Goal: Task Accomplishment & Management: Use online tool/utility

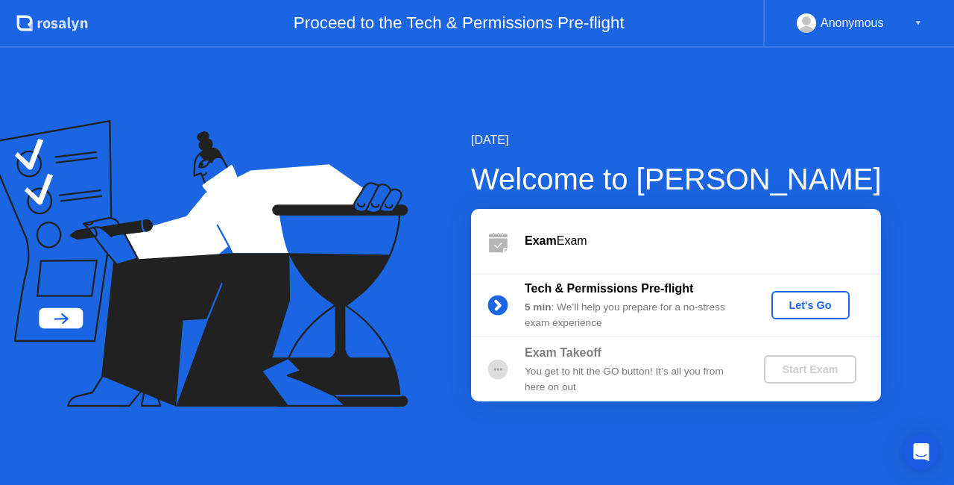
click at [820, 304] on div "Let's Go" at bounding box center [811, 305] width 66 height 12
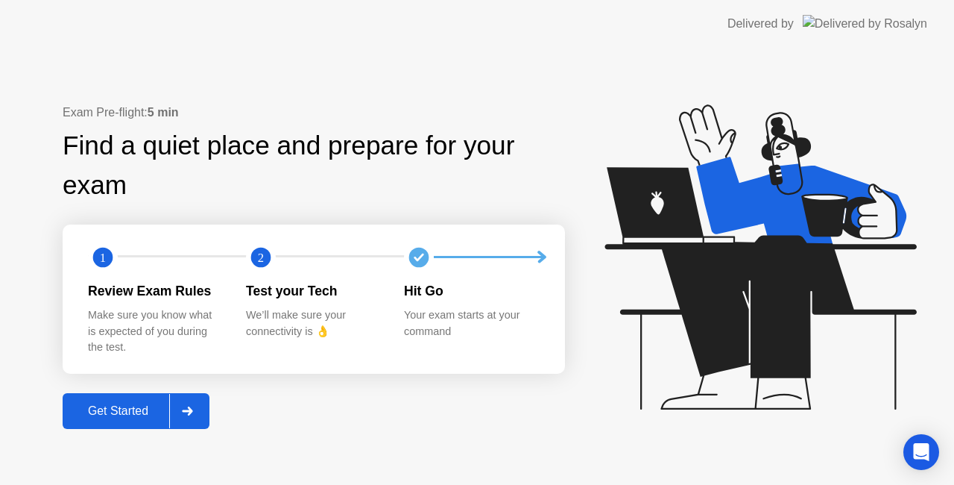
click at [120, 406] on div "Get Started" at bounding box center [118, 410] width 102 height 13
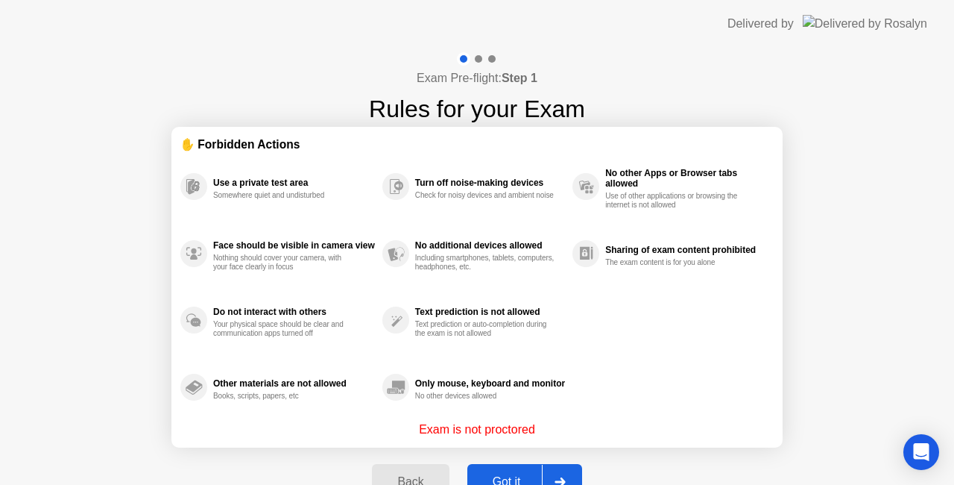
click at [511, 470] on button "Got it" at bounding box center [525, 482] width 115 height 36
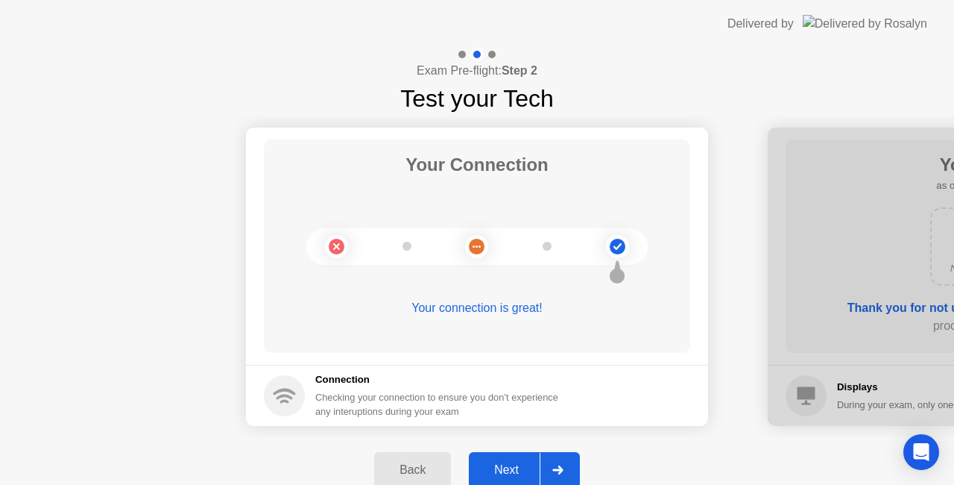
click at [529, 455] on button "Next" at bounding box center [524, 470] width 111 height 36
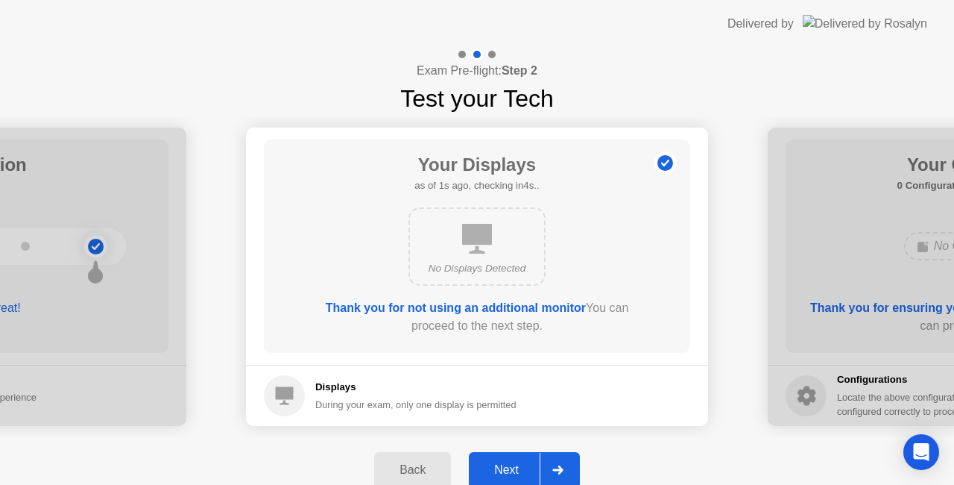
click at [514, 465] on div "Next" at bounding box center [506, 469] width 66 height 13
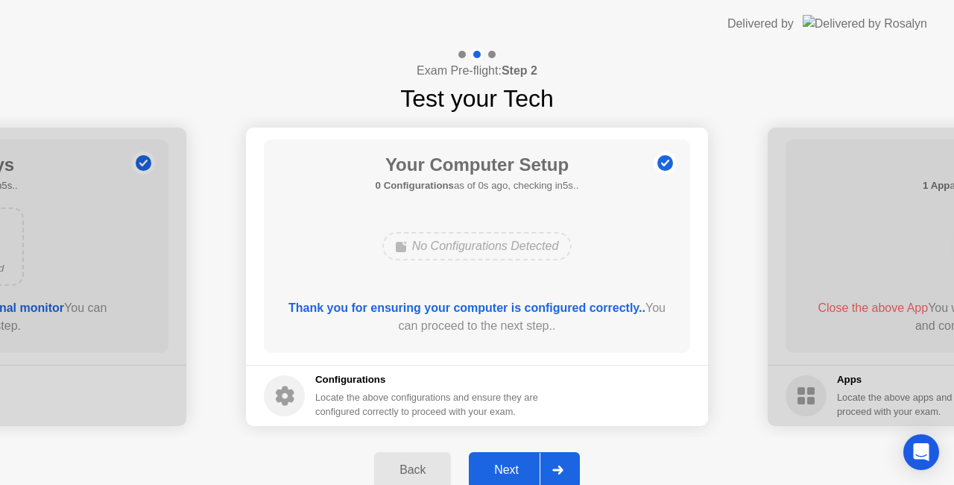
click at [514, 465] on div "Next" at bounding box center [506, 469] width 66 height 13
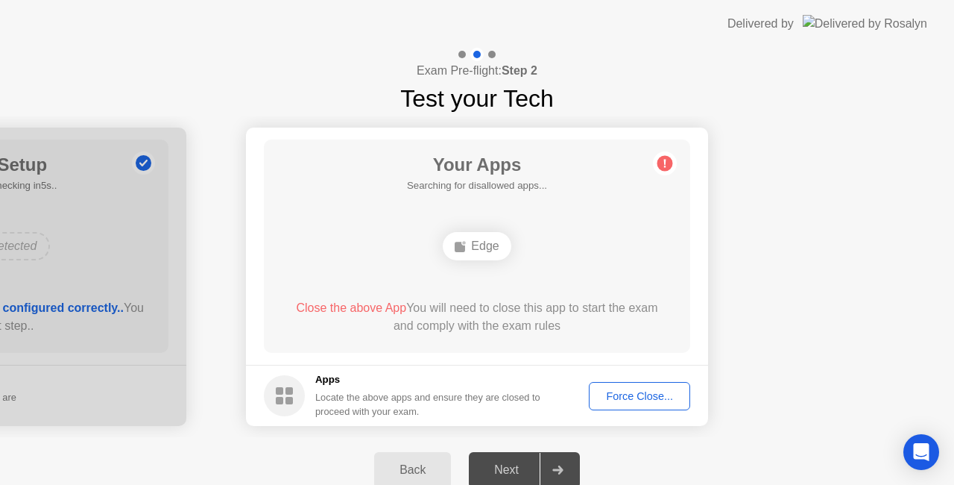
click at [611, 390] on div "Force Close..." at bounding box center [639, 396] width 91 height 12
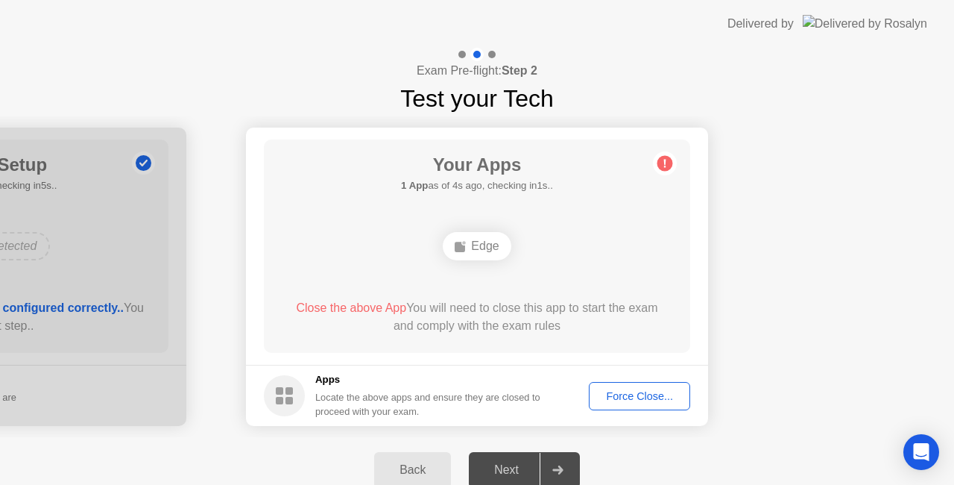
click at [608, 398] on div "Force Close..." at bounding box center [639, 396] width 91 height 12
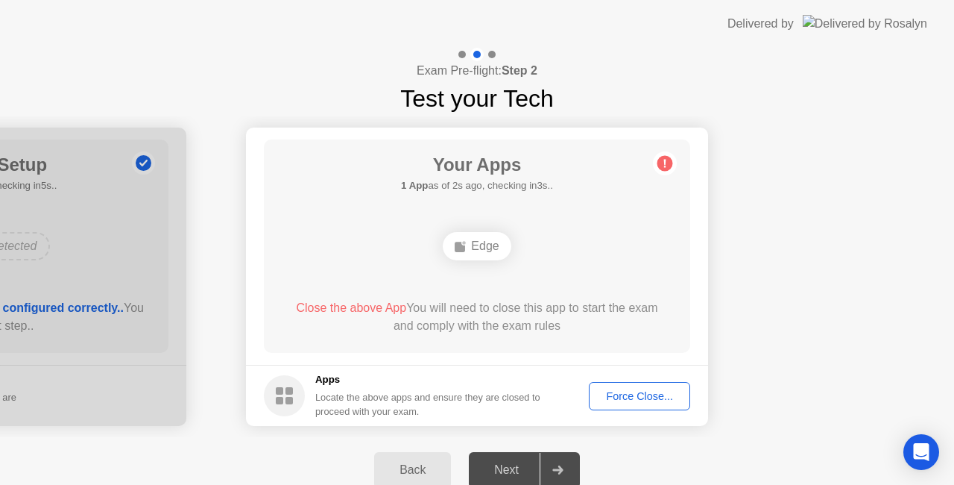
click at [641, 385] on button "Force Close..." at bounding box center [639, 396] width 101 height 28
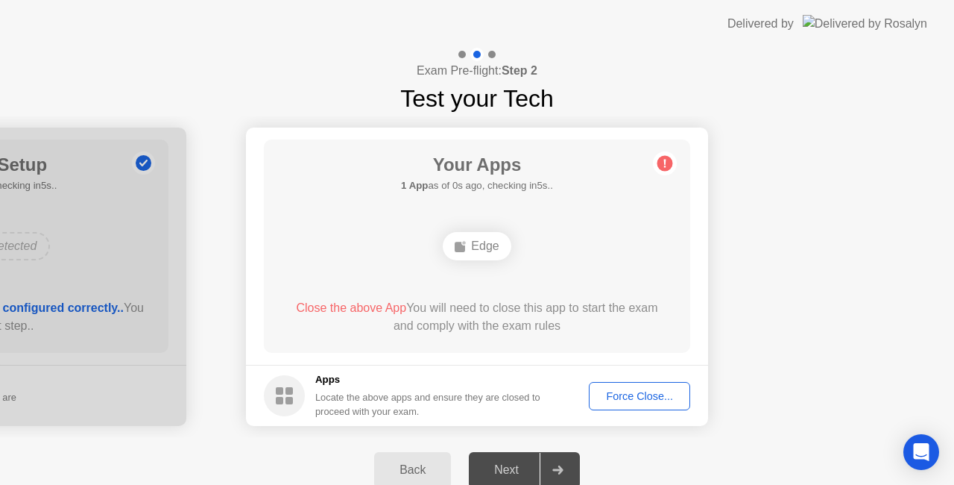
click at [641, 398] on div "Force Close..." at bounding box center [639, 396] width 91 height 12
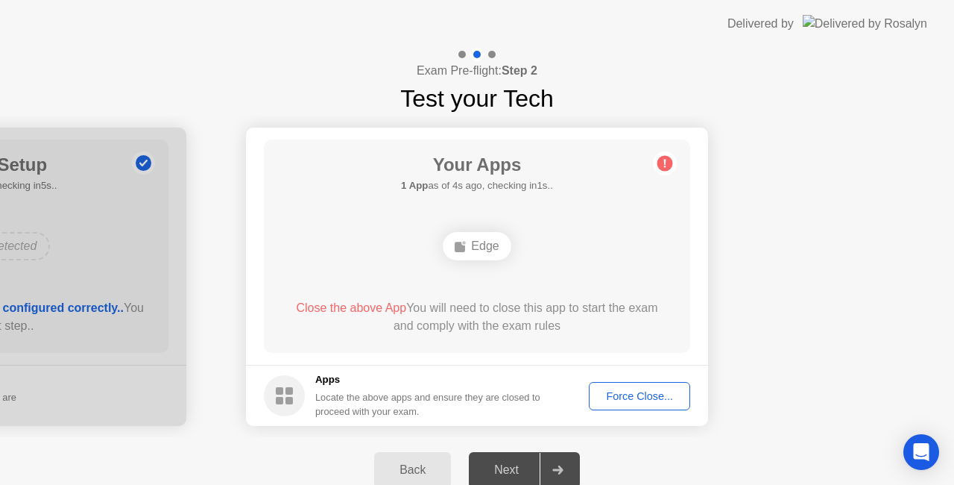
click at [625, 392] on div "Force Close..." at bounding box center [639, 396] width 91 height 12
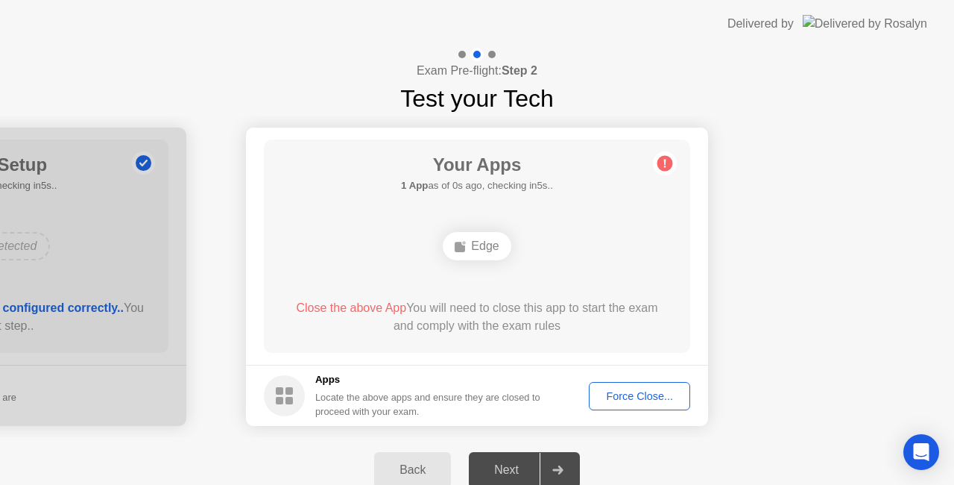
click at [647, 405] on button "Force Close..." at bounding box center [639, 396] width 101 height 28
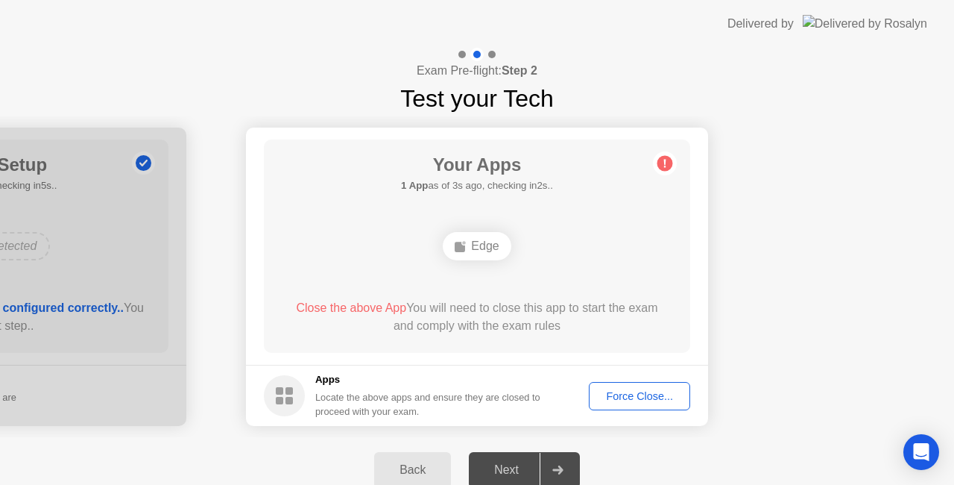
click at [664, 402] on div "Force Close..." at bounding box center [639, 396] width 91 height 12
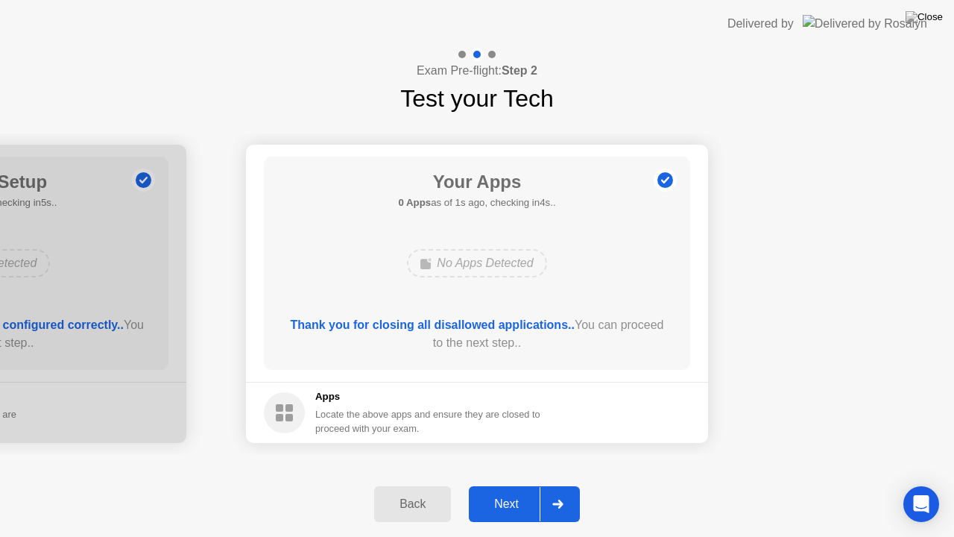
click at [553, 484] on div at bounding box center [558, 504] width 36 height 34
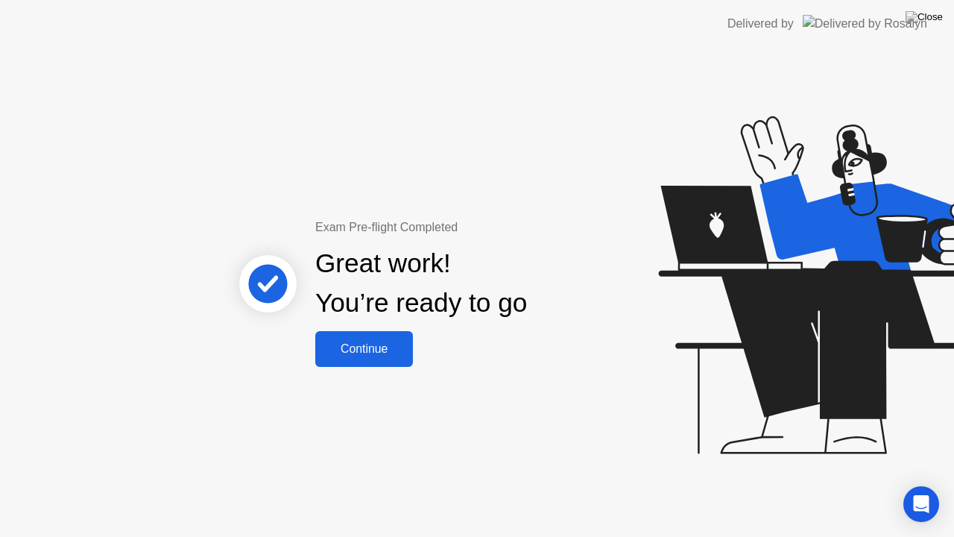
click at [385, 343] on div "Continue" at bounding box center [364, 348] width 89 height 13
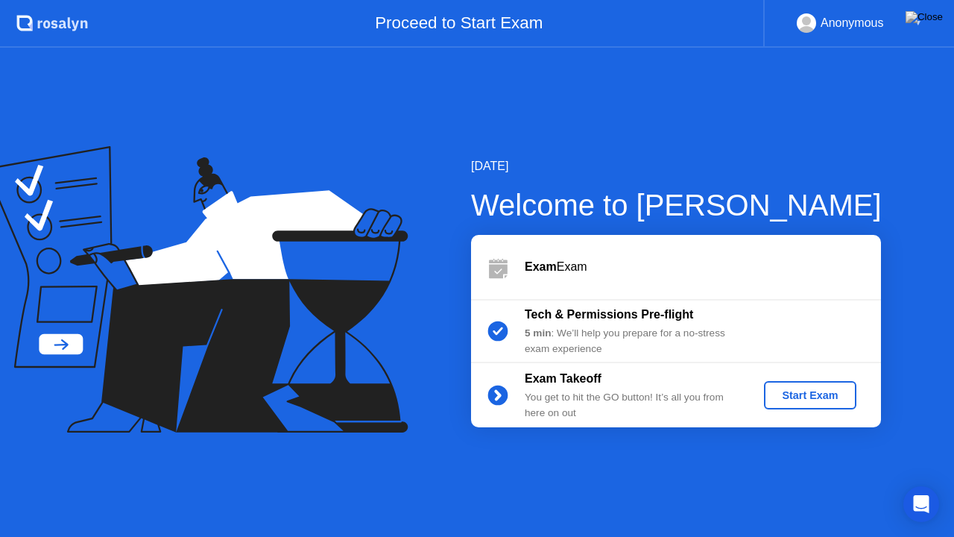
click at [844, 406] on button "Start Exam" at bounding box center [810, 395] width 92 height 28
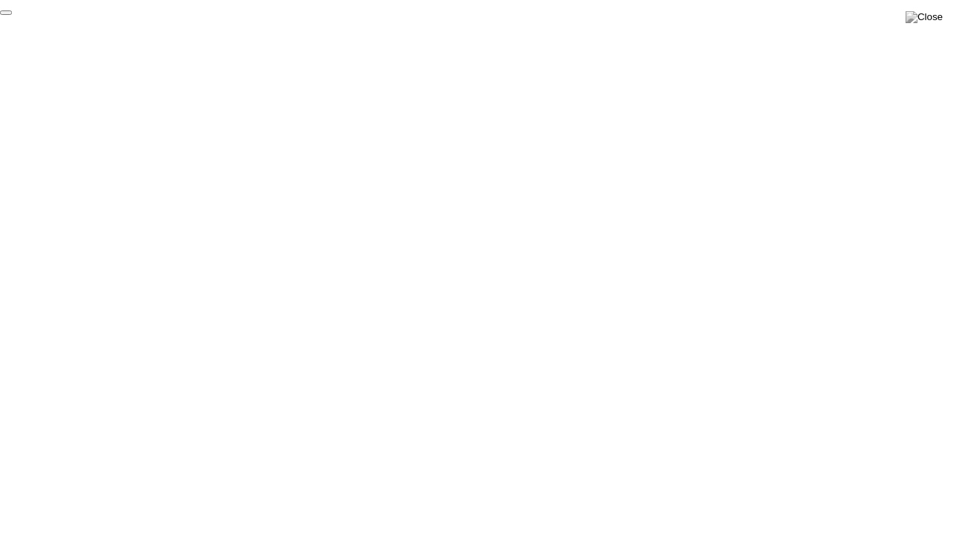
click div "End Proctoring Session"
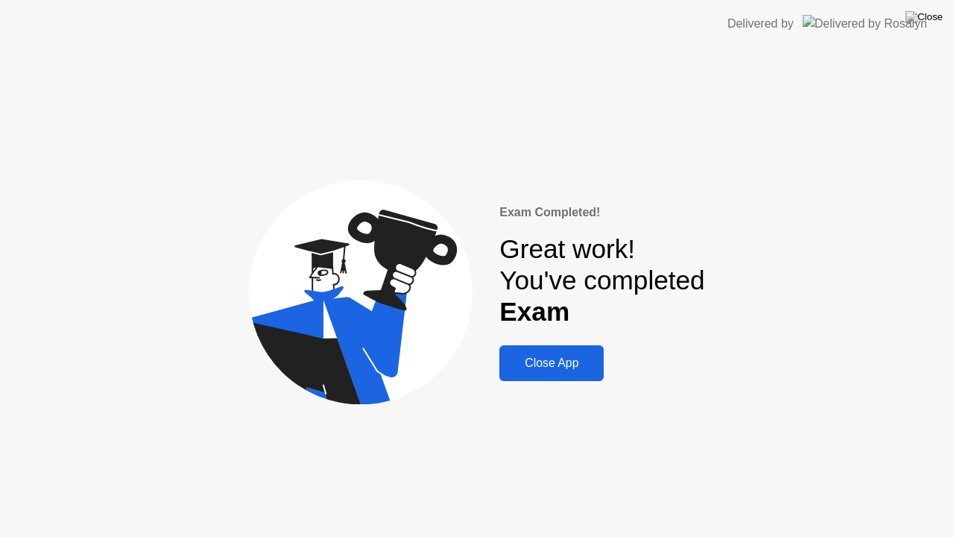
click at [594, 359] on div "Close App" at bounding box center [551, 362] width 95 height 13
